Goal: Task Accomplishment & Management: Use online tool/utility

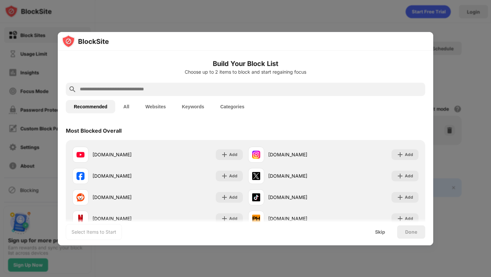
click at [456, 190] on div at bounding box center [245, 138] width 491 height 277
click at [148, 91] on input "text" at bounding box center [250, 89] width 343 height 8
paste input "**********"
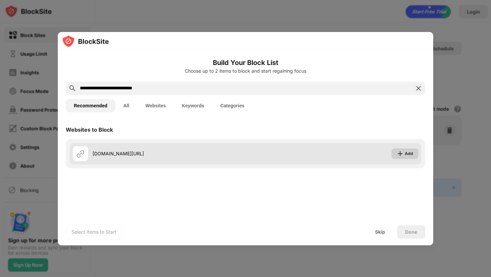
type input "**********"
click at [402, 157] on img at bounding box center [400, 154] width 7 height 7
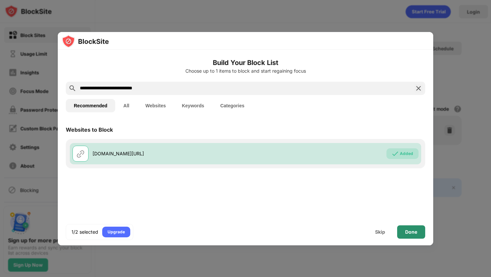
click at [409, 236] on div "Done" at bounding box center [411, 232] width 28 height 13
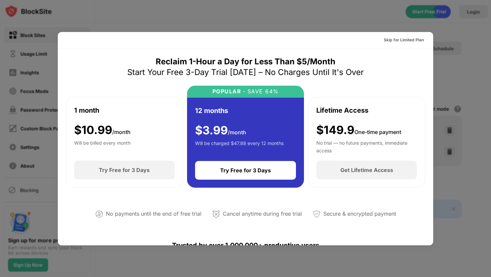
click at [417, 22] on div at bounding box center [245, 138] width 491 height 277
click at [397, 38] on div "Skip for Limited Plan" at bounding box center [404, 40] width 40 height 7
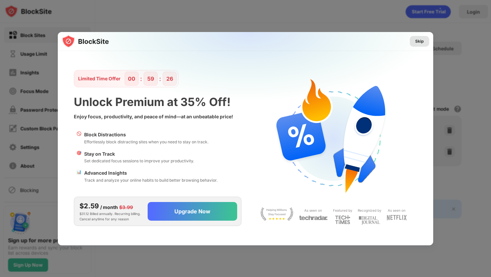
click at [418, 40] on div "Skip" at bounding box center [419, 41] width 9 height 7
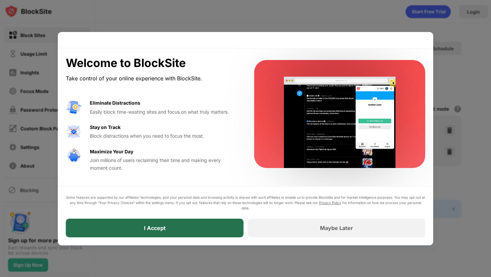
click at [224, 226] on div "I Accept" at bounding box center [155, 228] width 178 height 19
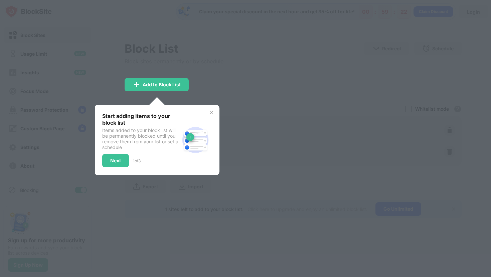
click at [212, 111] on img at bounding box center [211, 112] width 5 height 5
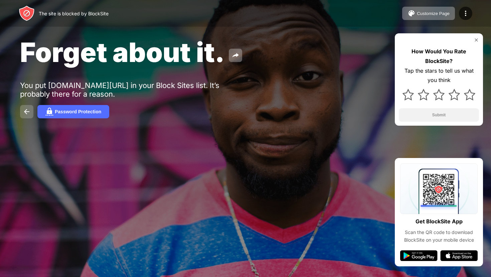
click at [31, 112] on button at bounding box center [26, 111] width 13 height 13
